Goal: Transaction & Acquisition: Purchase product/service

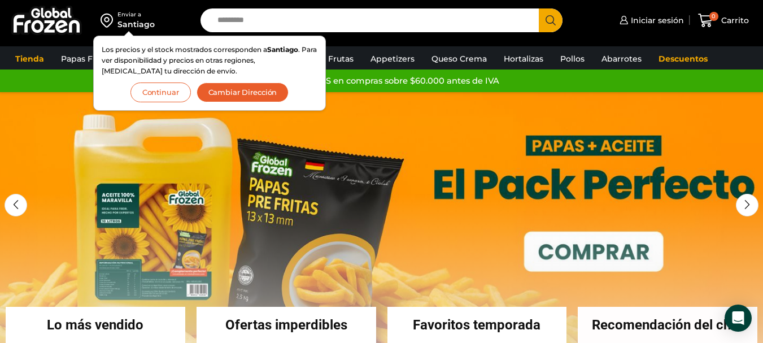
click at [162, 93] on button "Continuar" at bounding box center [161, 93] width 60 height 20
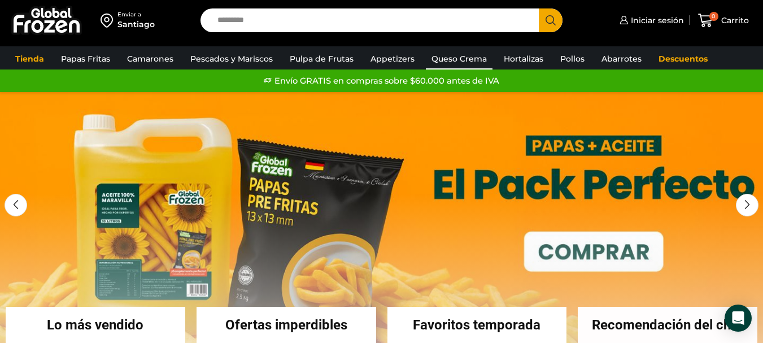
click at [448, 55] on link "Queso Crema" at bounding box center [459, 58] width 67 height 21
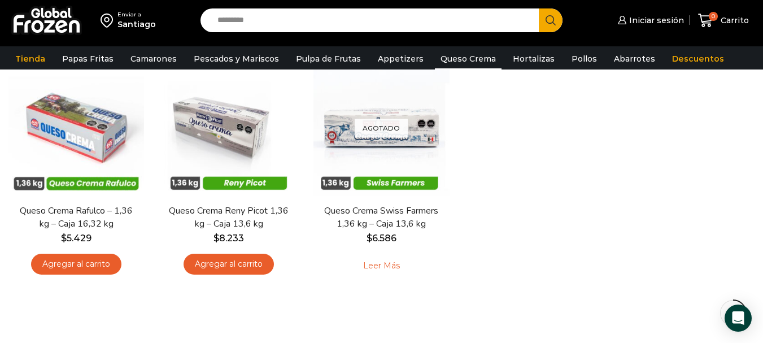
click at [376, 19] on input "Search input" at bounding box center [373, 20] width 322 height 24
type input "*********"
click at [539, 8] on button "Search" at bounding box center [551, 20] width 24 height 24
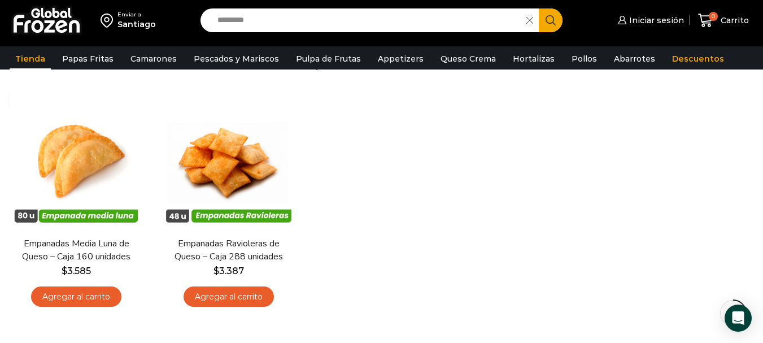
scroll to position [113, 0]
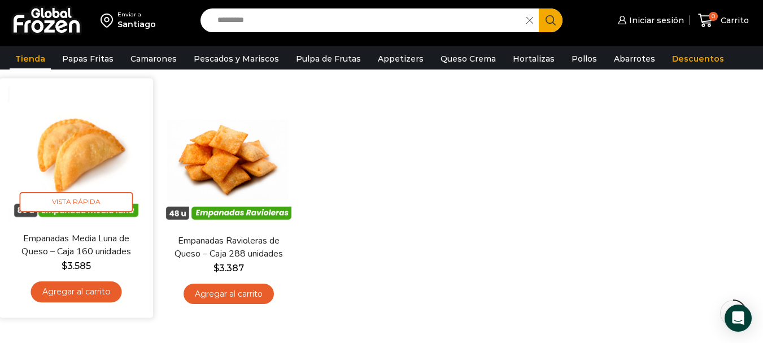
click at [85, 147] on img at bounding box center [76, 154] width 137 height 137
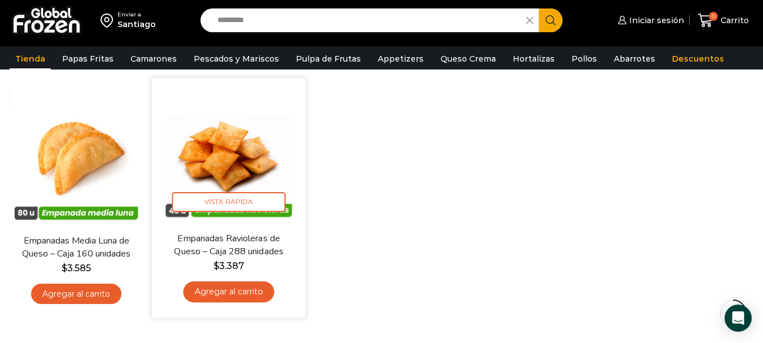
click at [233, 289] on link "Agregar al carrito" at bounding box center [229, 291] width 91 height 21
click at [226, 151] on div "Enviar a Santiago Search input ********* Search Iniciar sesión" at bounding box center [381, 157] width 763 height 540
click at [234, 164] on img at bounding box center [228, 154] width 137 height 137
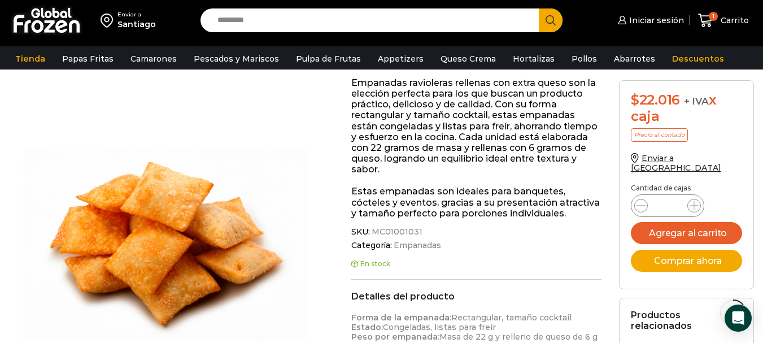
scroll to position [170, 0]
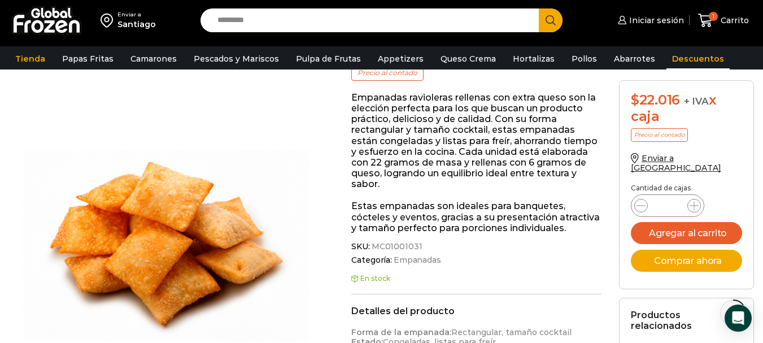
click at [682, 63] on link "Descuentos" at bounding box center [698, 58] width 63 height 21
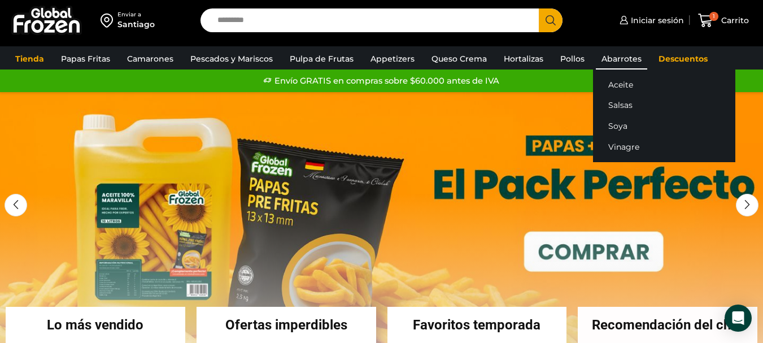
click at [610, 62] on link "Abarrotes" at bounding box center [621, 58] width 51 height 21
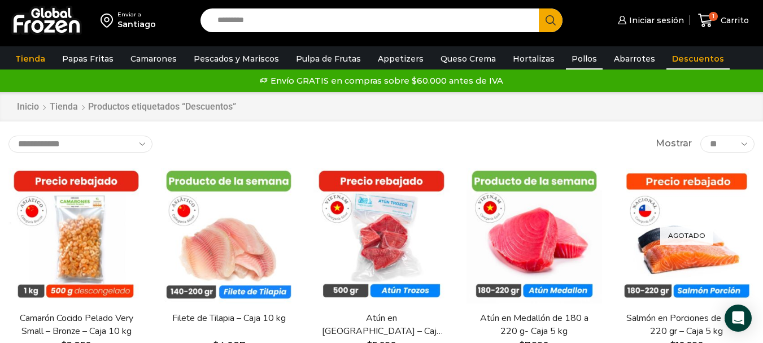
click at [575, 60] on link "Pollos" at bounding box center [584, 58] width 37 height 21
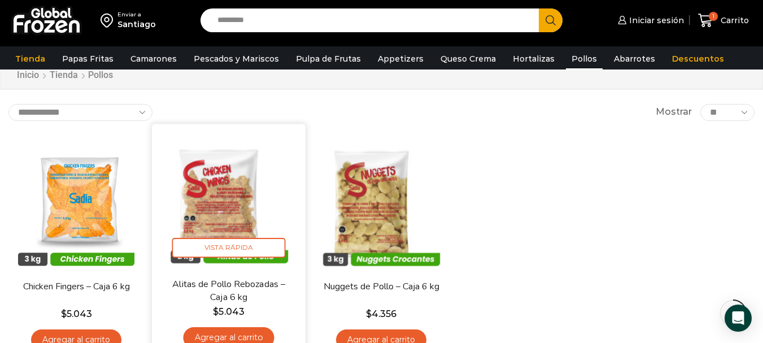
scroll to position [113, 0]
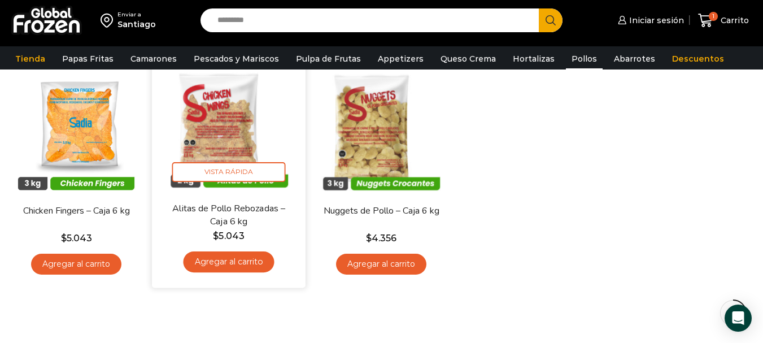
click at [217, 134] on img at bounding box center [228, 125] width 137 height 137
click at [228, 143] on img at bounding box center [228, 125] width 137 height 137
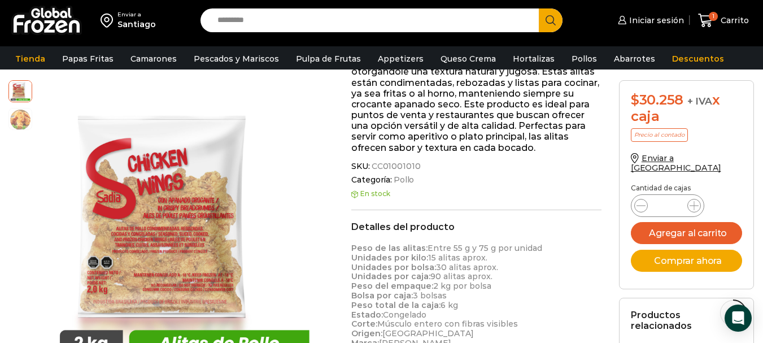
scroll to position [226, 0]
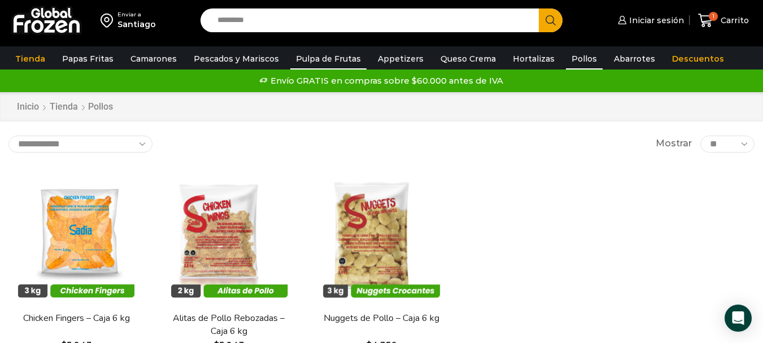
click at [327, 57] on link "Pulpa de Frutas" at bounding box center [328, 58] width 76 height 21
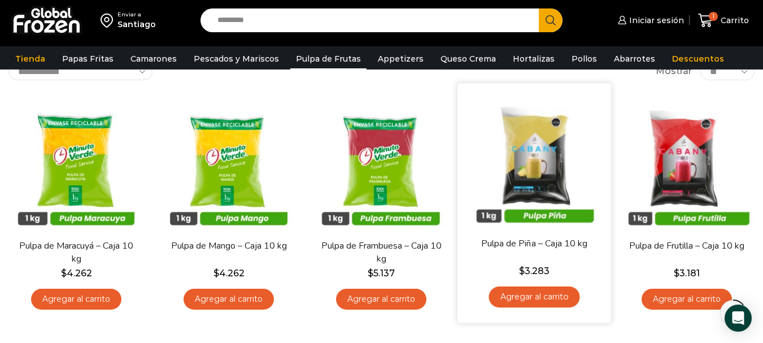
scroll to position [57, 0]
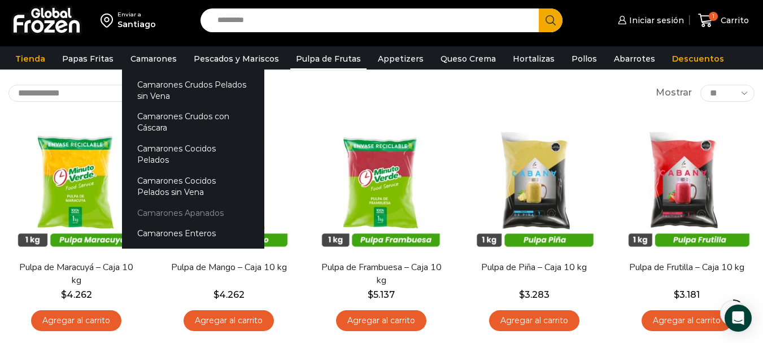
click at [184, 202] on link "Camarones Apanados" at bounding box center [193, 212] width 142 height 21
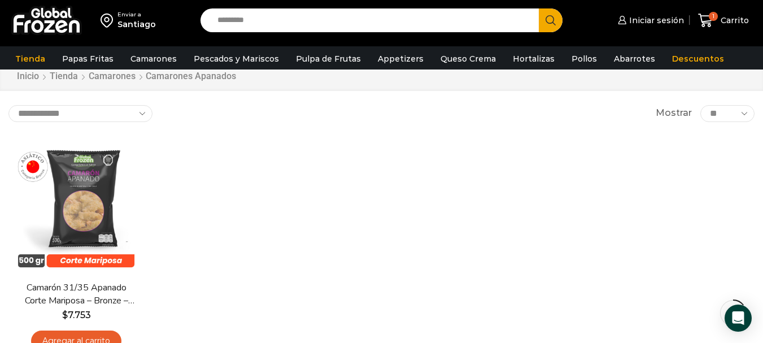
scroll to position [57, 0]
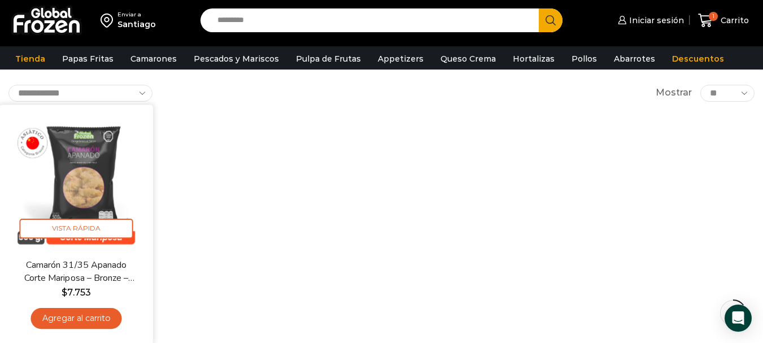
click at [84, 172] on img at bounding box center [76, 181] width 137 height 137
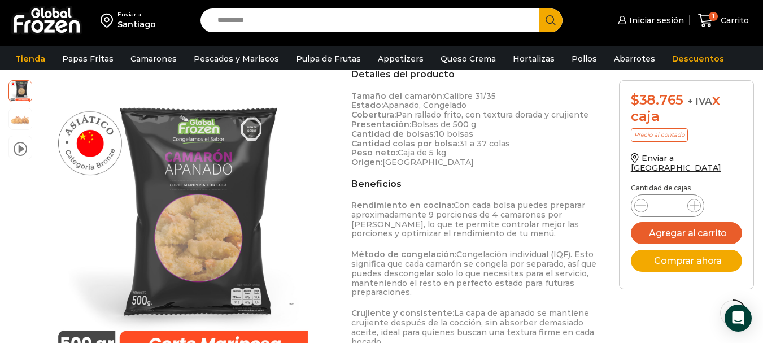
scroll to position [453, 0]
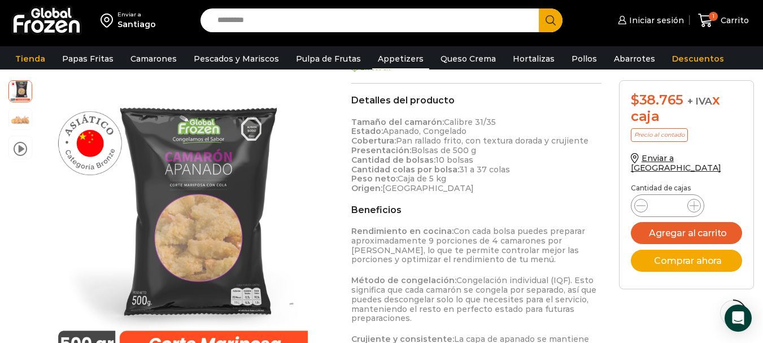
click at [397, 58] on link "Appetizers" at bounding box center [400, 58] width 57 height 21
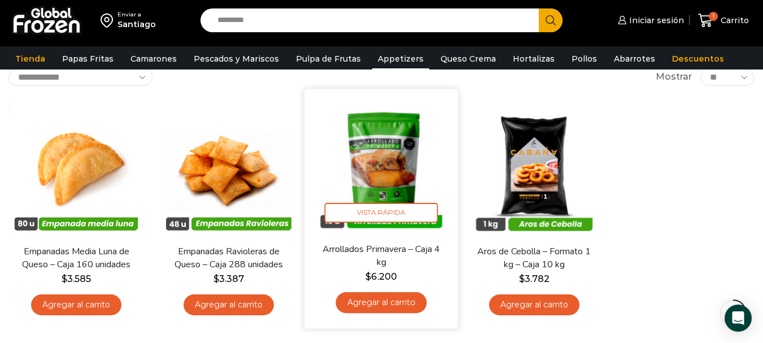
scroll to position [57, 0]
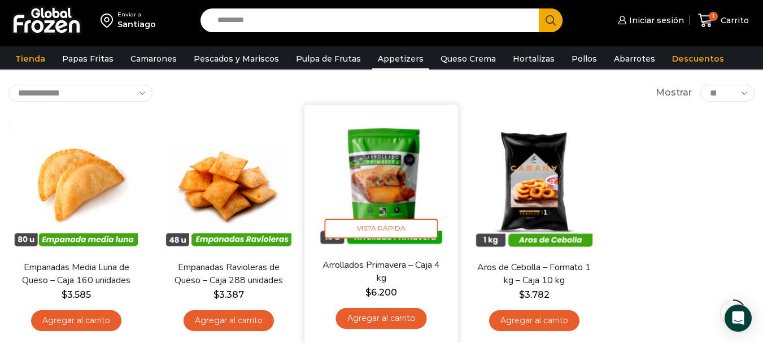
click at [388, 179] on img at bounding box center [382, 181] width 137 height 137
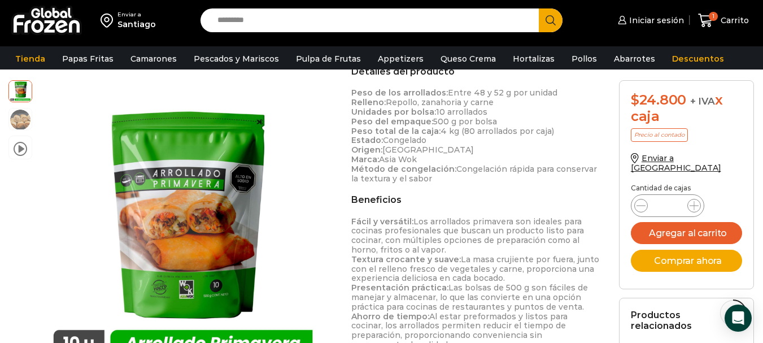
scroll to position [396, 0]
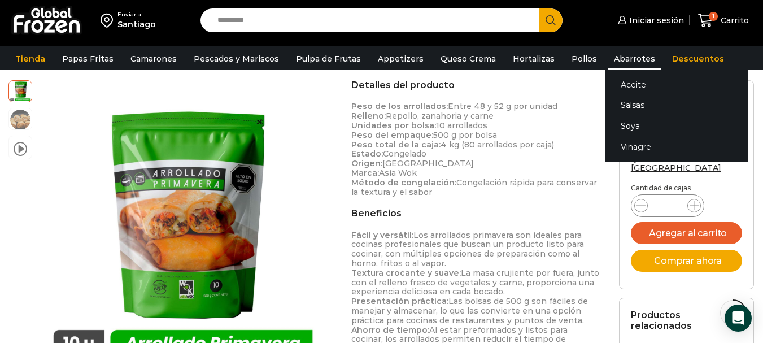
click at [611, 58] on link "Abarrotes" at bounding box center [635, 58] width 53 height 21
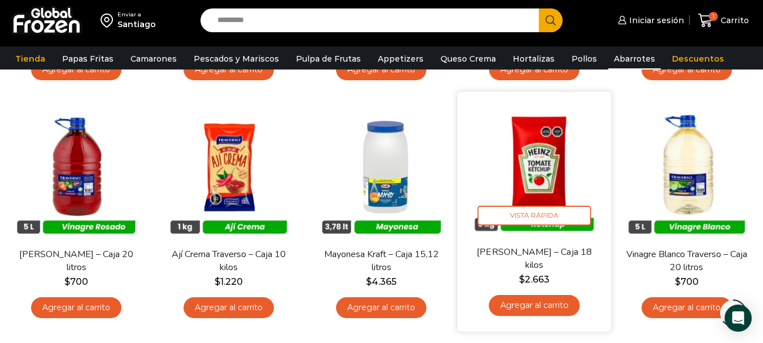
scroll to position [565, 0]
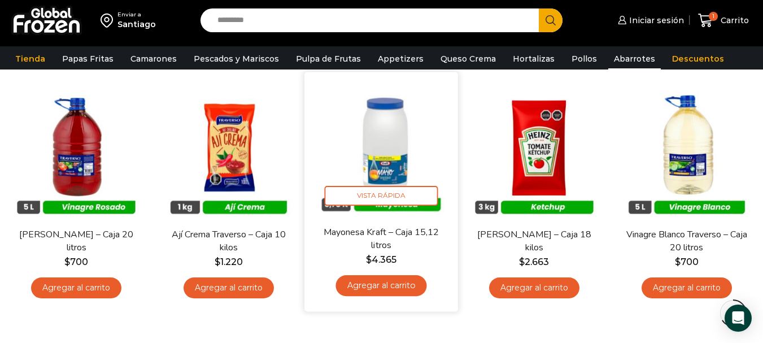
click at [388, 157] on img at bounding box center [382, 148] width 137 height 137
click at [395, 150] on img at bounding box center [382, 148] width 137 height 137
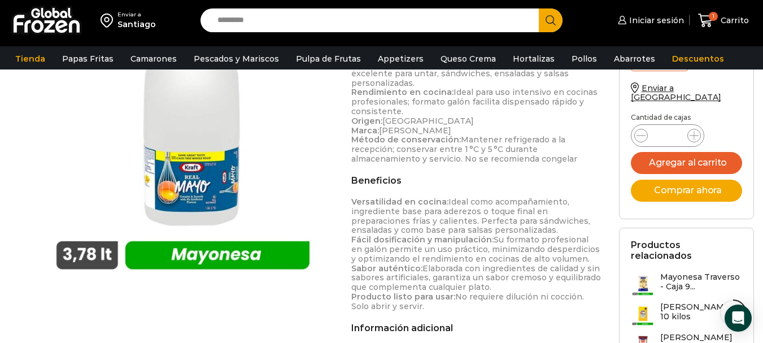
scroll to position [396, 0]
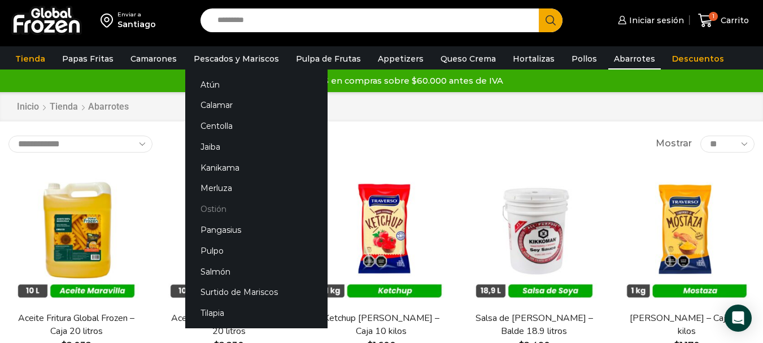
click at [207, 207] on link "Ostión" at bounding box center [256, 209] width 142 height 21
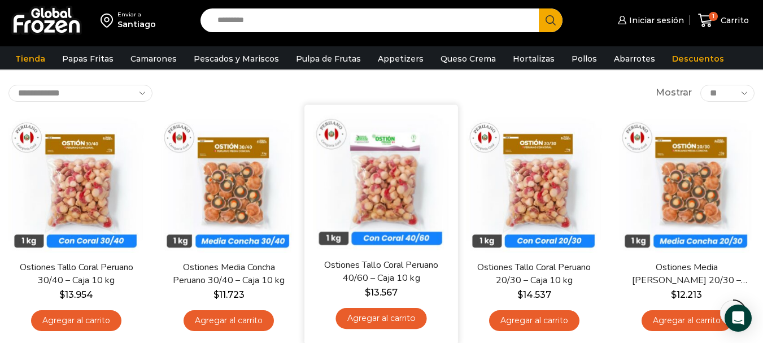
scroll to position [113, 0]
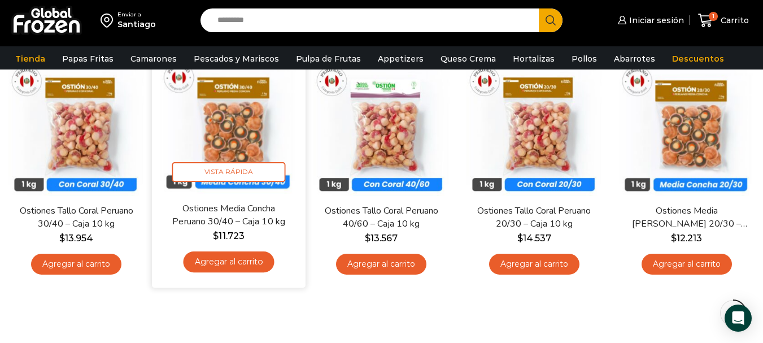
click at [225, 122] on img at bounding box center [228, 125] width 137 height 137
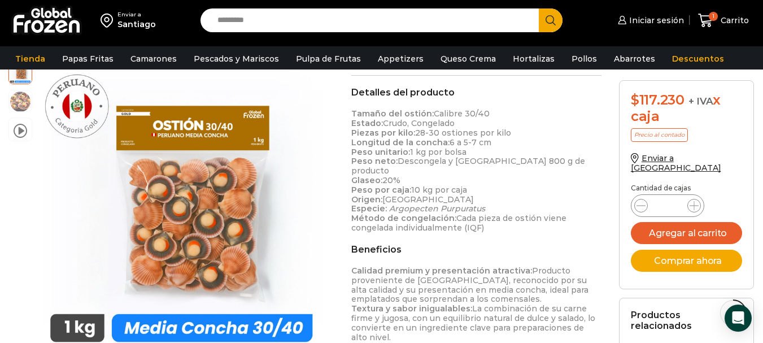
scroll to position [396, 0]
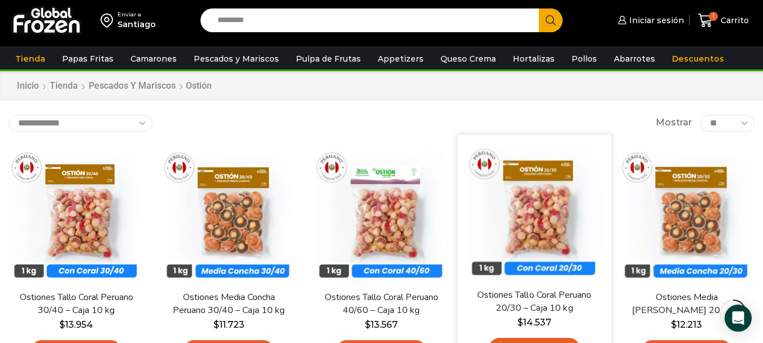
scroll to position [7, 0]
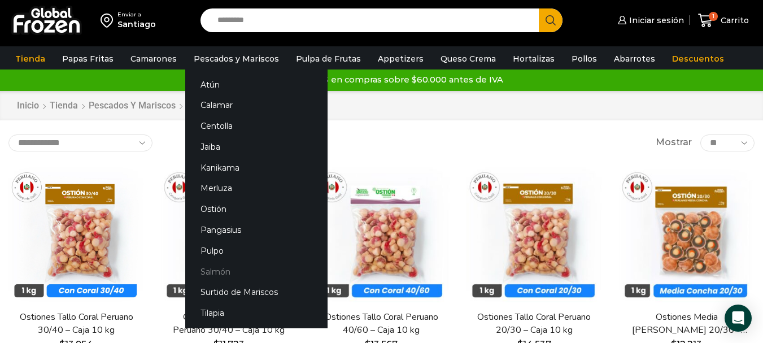
click at [199, 271] on link "Salmón" at bounding box center [256, 271] width 142 height 21
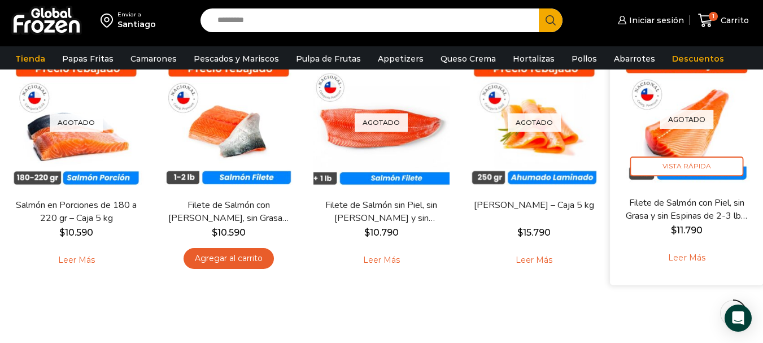
scroll to position [113, 0]
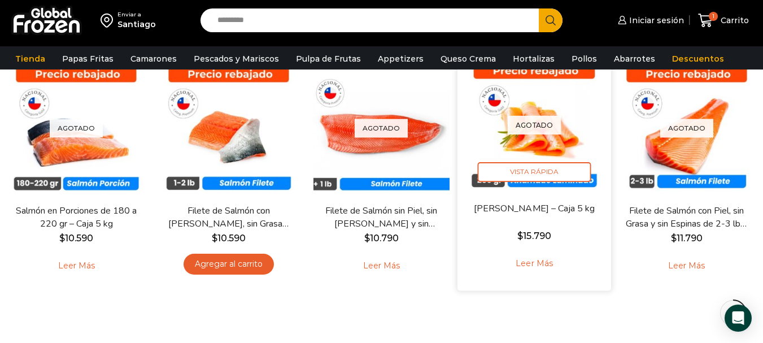
click at [553, 137] on img at bounding box center [534, 125] width 137 height 137
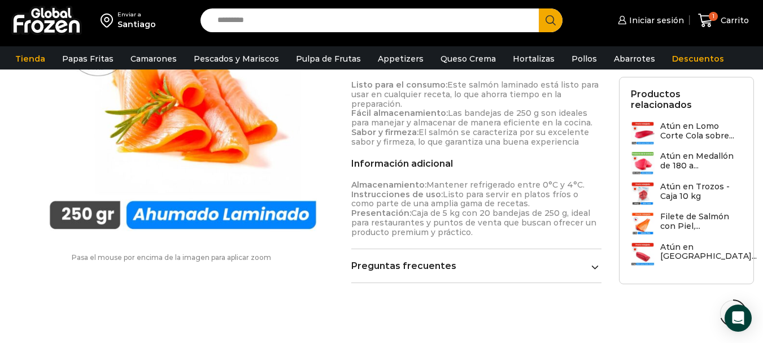
scroll to position [566, 0]
